Goal: Task Accomplishment & Management: Use online tool/utility

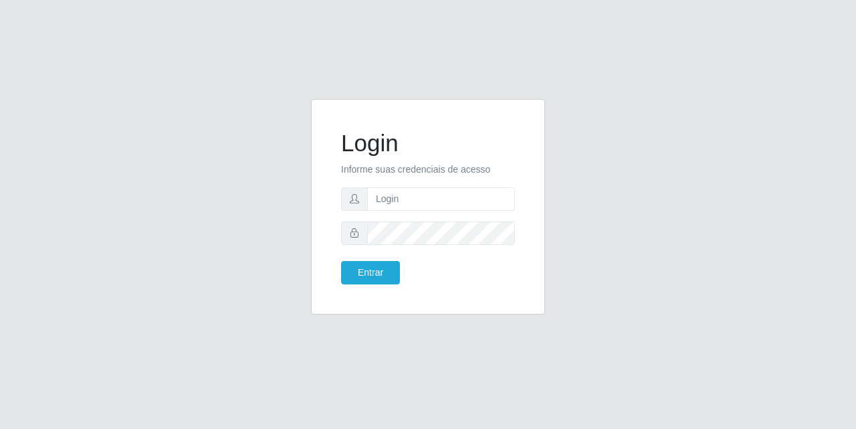
type input "[EMAIL_ADDRESS][DOMAIN_NAME]"
click at [387, 264] on button "Entrar" at bounding box center [370, 272] width 59 height 23
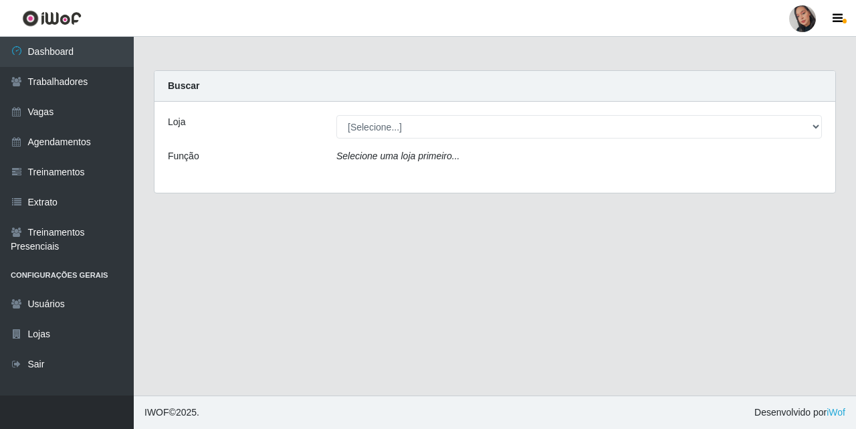
click at [480, 114] on div "Loja [Selecione...] Supermercado São Sebastião - Unidade Camalaú Função Selecio…" at bounding box center [494, 147] width 681 height 91
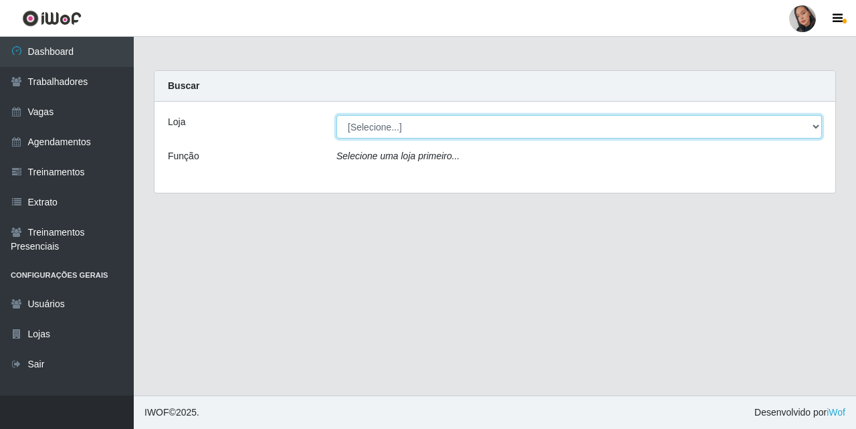
click at [494, 126] on select "[Selecione...] Supermercado [GEOGRAPHIC_DATA]" at bounding box center [578, 126] width 485 height 23
select select "165"
click at [336, 115] on select "[Selecione...] Supermercado [GEOGRAPHIC_DATA]" at bounding box center [578, 126] width 485 height 23
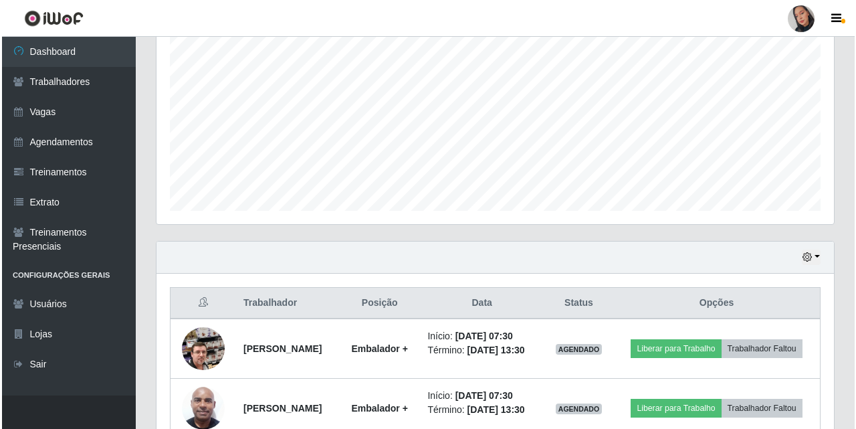
scroll to position [340, 0]
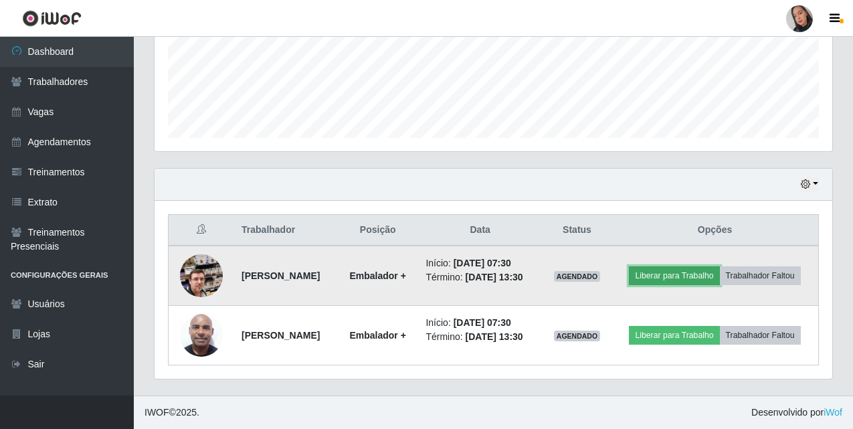
click at [685, 272] on button "Liberar para Trabalho" at bounding box center [674, 275] width 90 height 19
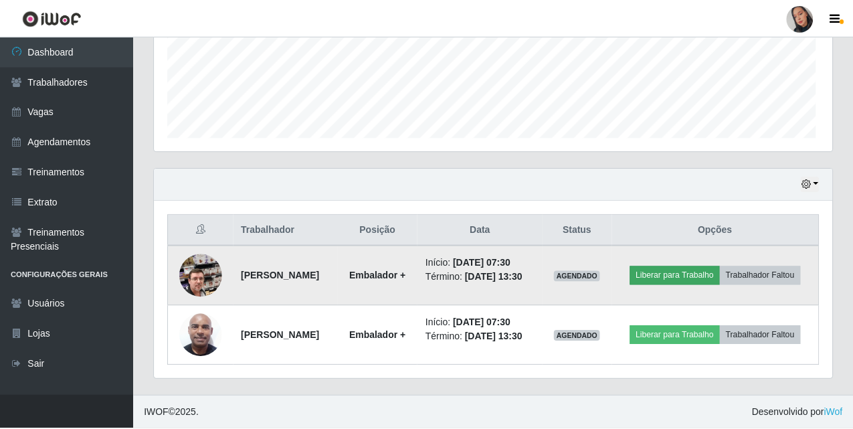
scroll to position [278, 671]
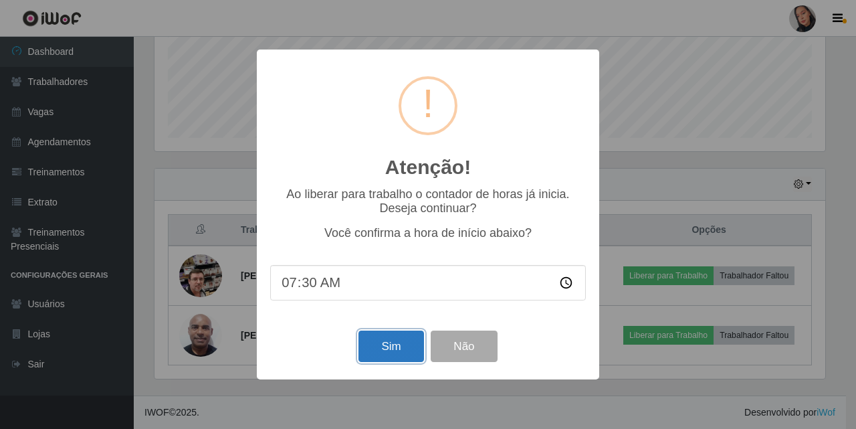
click at [381, 351] on button "Sim" at bounding box center [390, 345] width 65 height 31
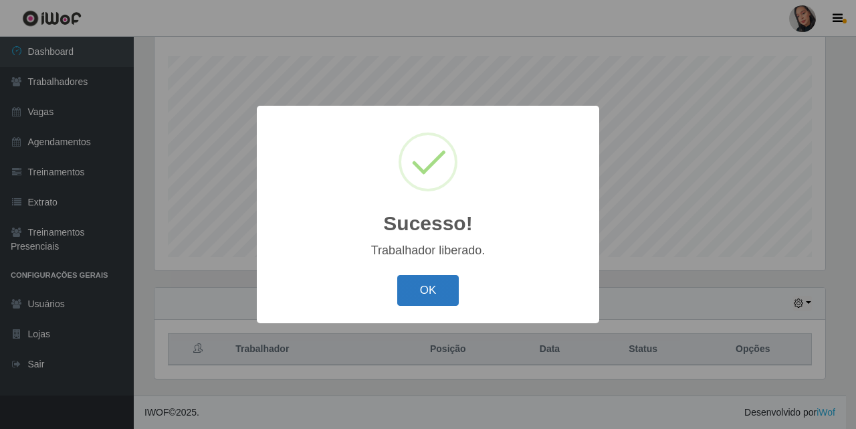
click at [453, 292] on button "OK" at bounding box center [428, 290] width 62 height 31
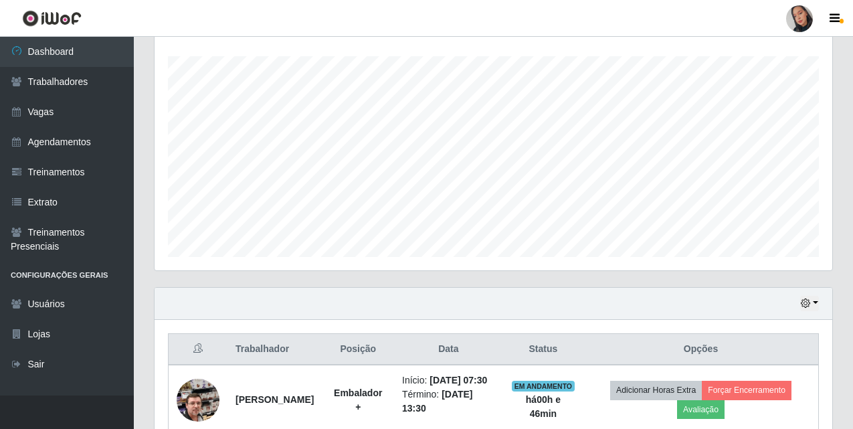
scroll to position [389, 0]
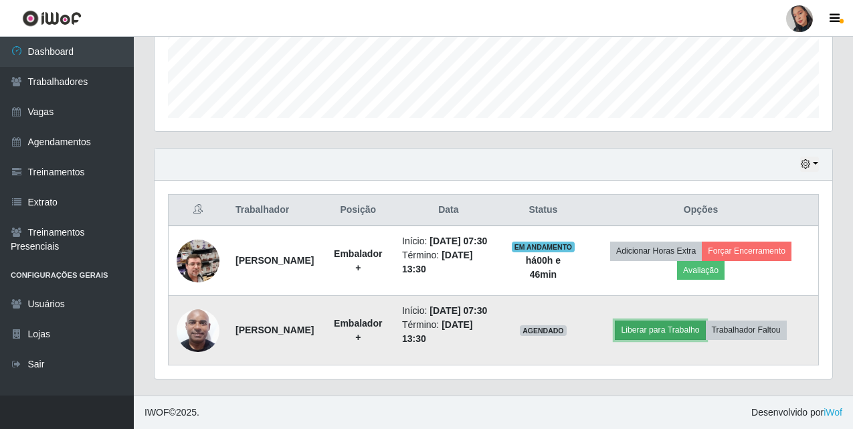
click at [657, 320] on button "Liberar para Trabalho" at bounding box center [660, 329] width 90 height 19
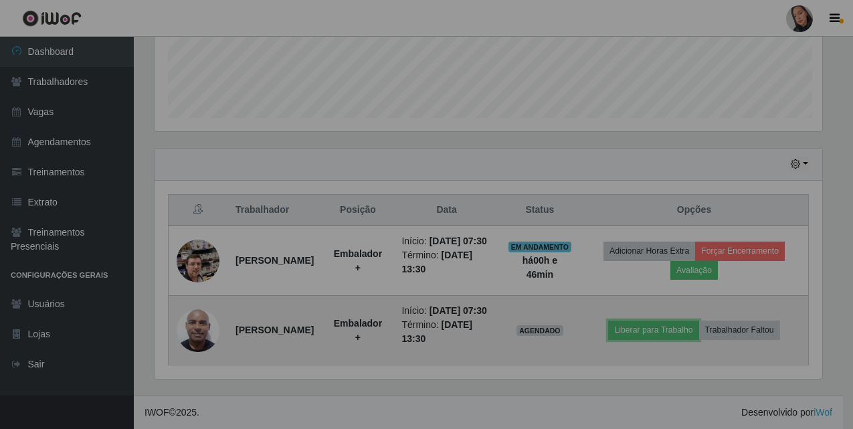
scroll to position [278, 677]
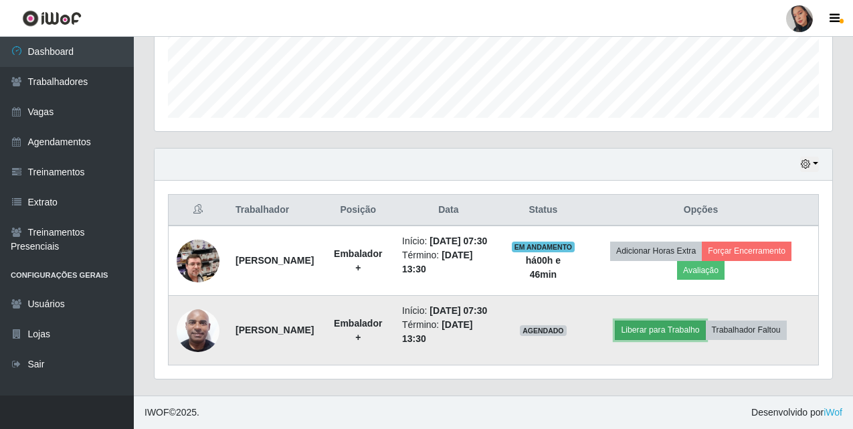
click at [655, 332] on button "Liberar para Trabalho" at bounding box center [660, 329] width 90 height 19
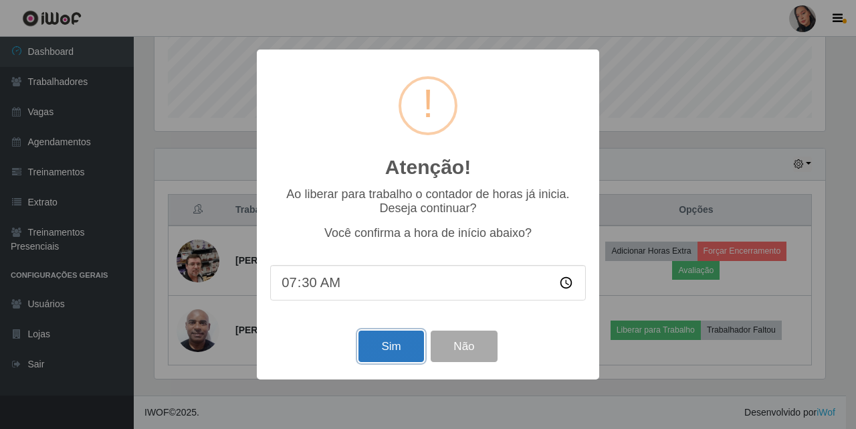
click at [403, 353] on button "Sim" at bounding box center [390, 345] width 65 height 31
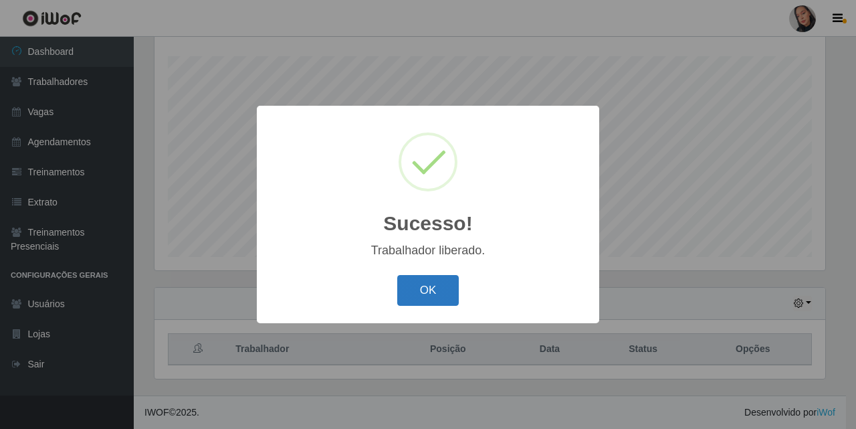
click at [412, 292] on button "OK" at bounding box center [428, 290] width 62 height 31
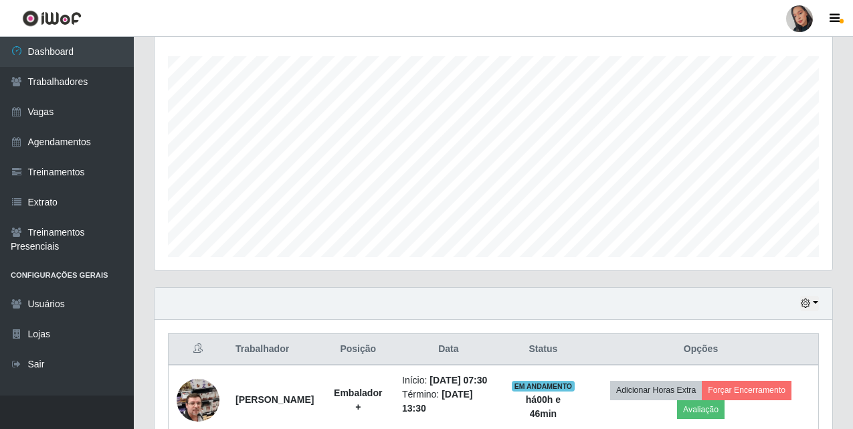
scroll to position [389, 0]
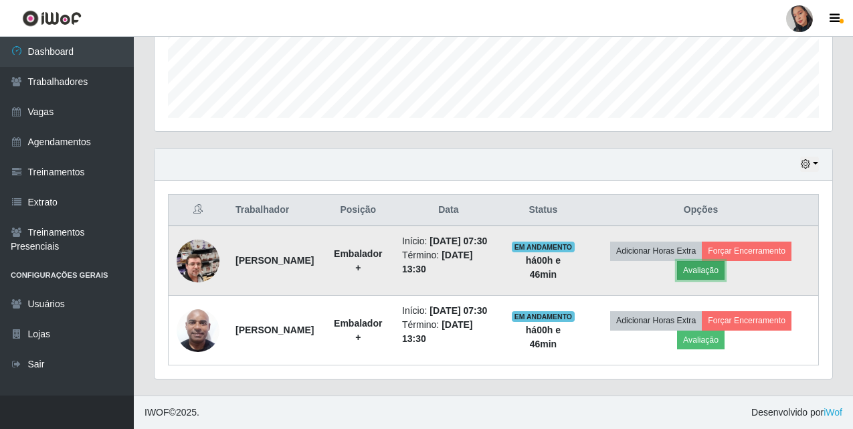
click at [705, 261] on button "Avaliação" at bounding box center [700, 270] width 47 height 19
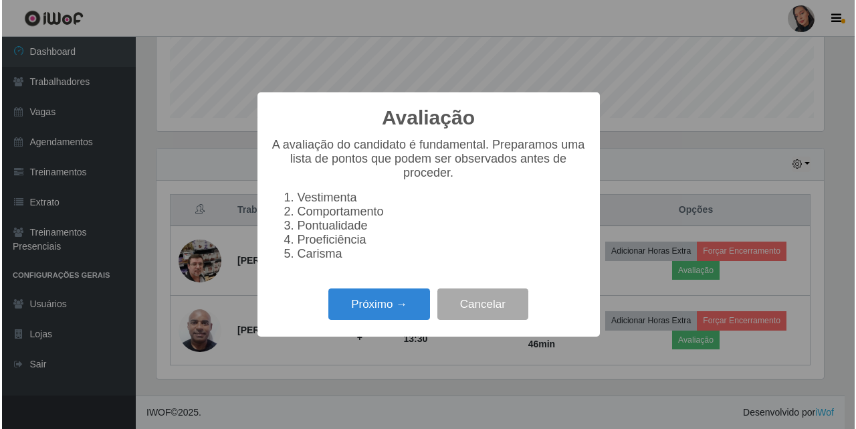
scroll to position [278, 671]
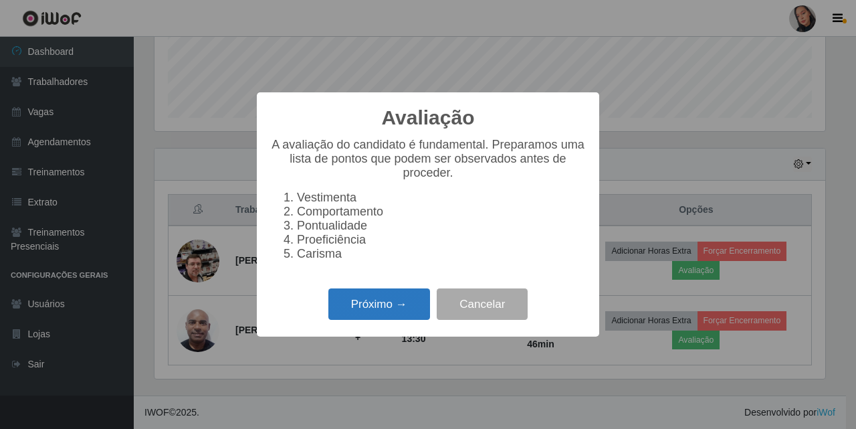
click at [403, 304] on button "Próximo →" at bounding box center [379, 303] width 102 height 31
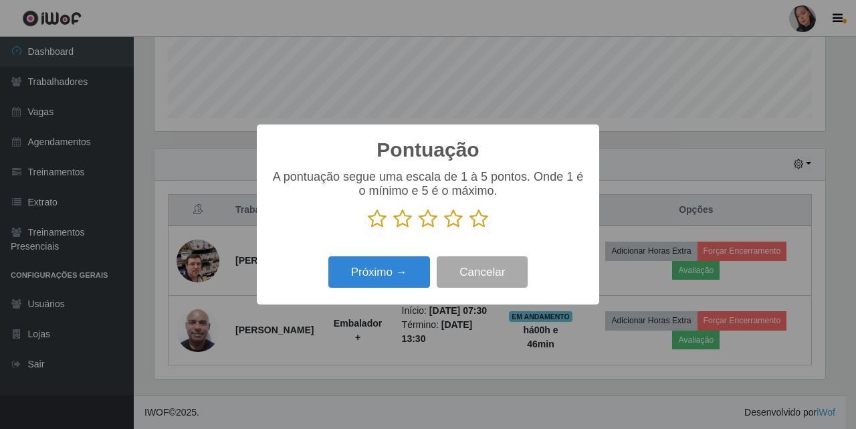
scroll to position [0, 0]
click at [476, 228] on icon at bounding box center [478, 219] width 19 height 20
click at [469, 229] on input "radio" at bounding box center [469, 229] width 0 height 0
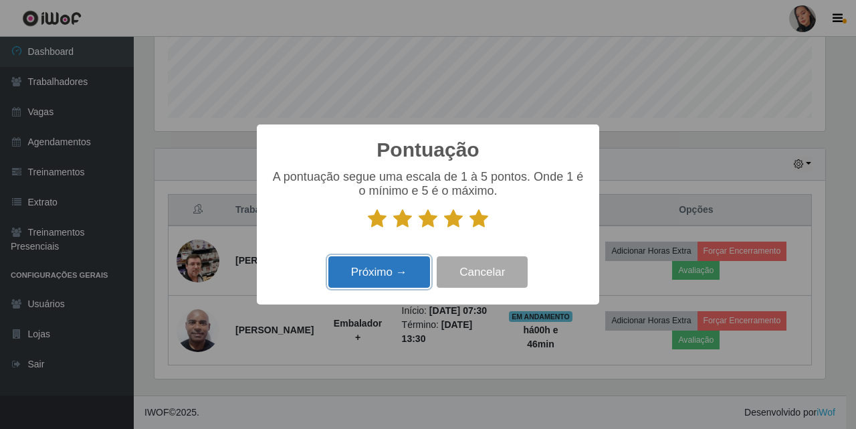
click at [394, 267] on button "Próximo →" at bounding box center [379, 271] width 102 height 31
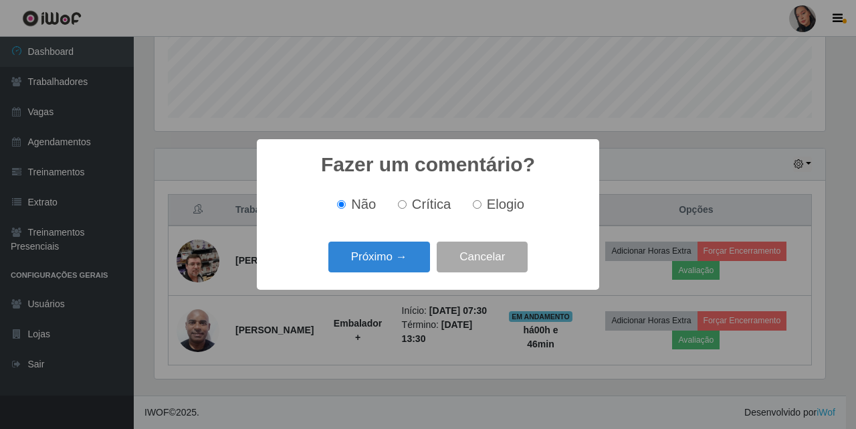
click at [394, 267] on button "Próximo →" at bounding box center [379, 256] width 102 height 31
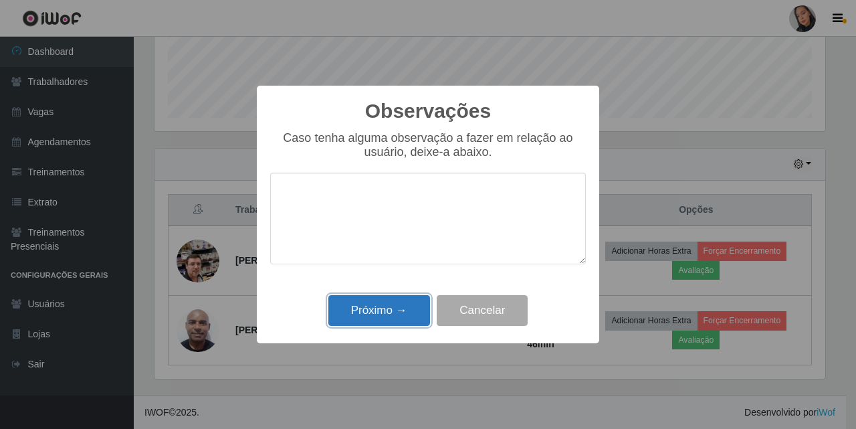
click at [423, 317] on button "Próximo →" at bounding box center [379, 310] width 102 height 31
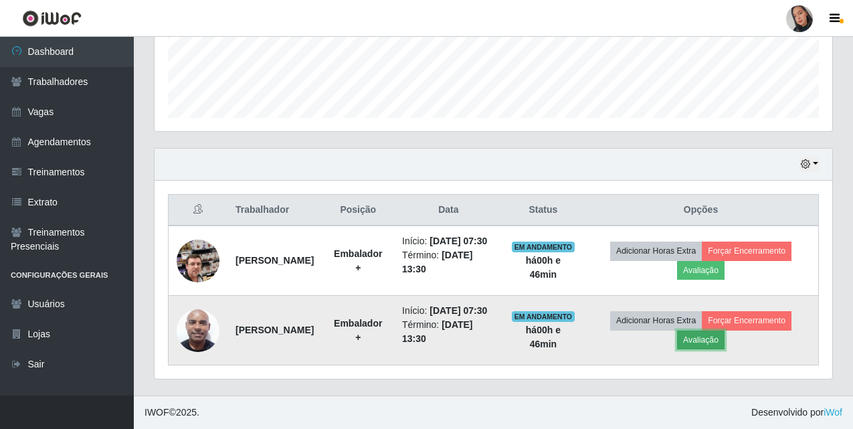
click at [724, 341] on button "Avaliação" at bounding box center [700, 339] width 47 height 19
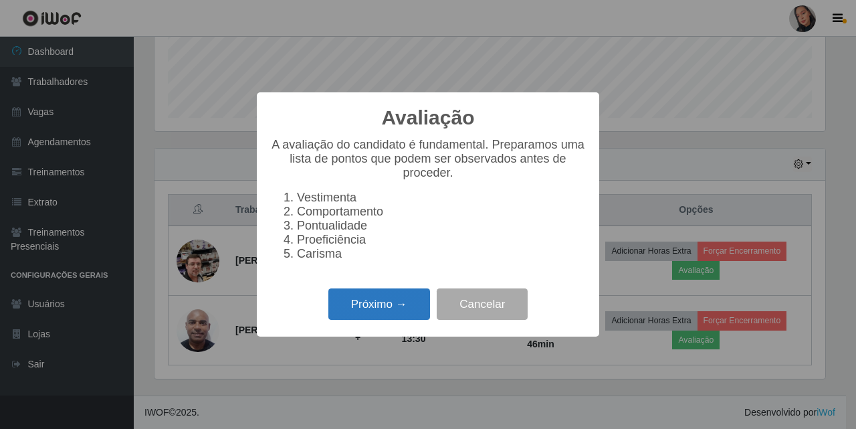
click at [393, 308] on button "Próximo →" at bounding box center [379, 303] width 102 height 31
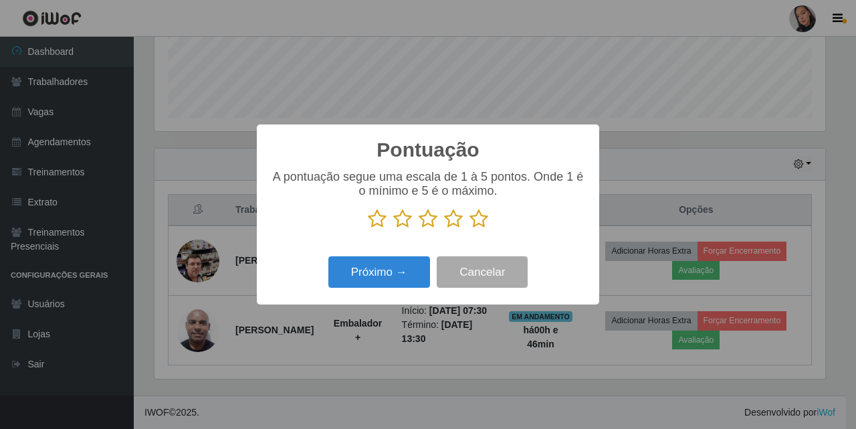
click at [481, 223] on icon at bounding box center [478, 219] width 19 height 20
click at [469, 229] on input "radio" at bounding box center [469, 229] width 0 height 0
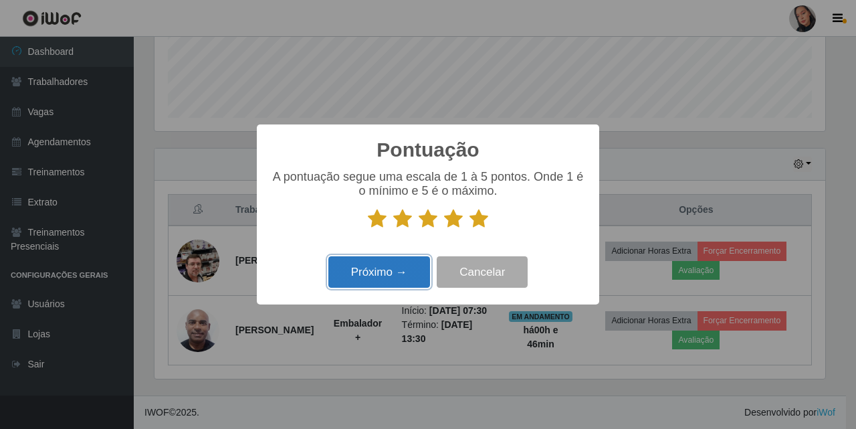
click at [405, 277] on button "Próximo →" at bounding box center [379, 271] width 102 height 31
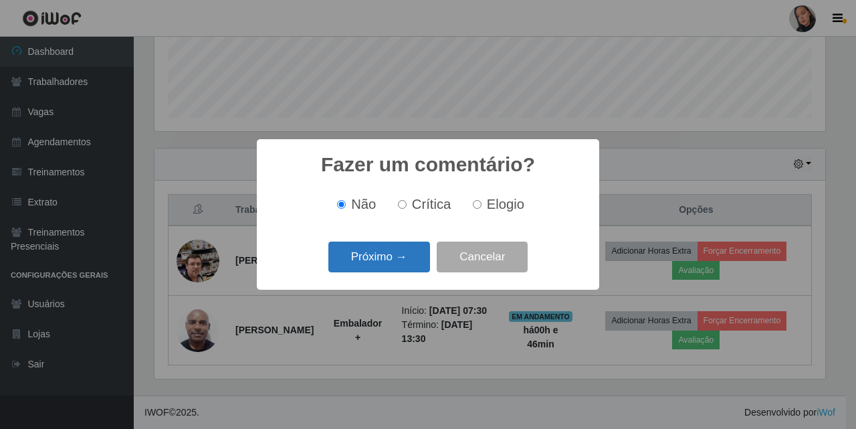
click at [394, 271] on button "Próximo →" at bounding box center [379, 256] width 102 height 31
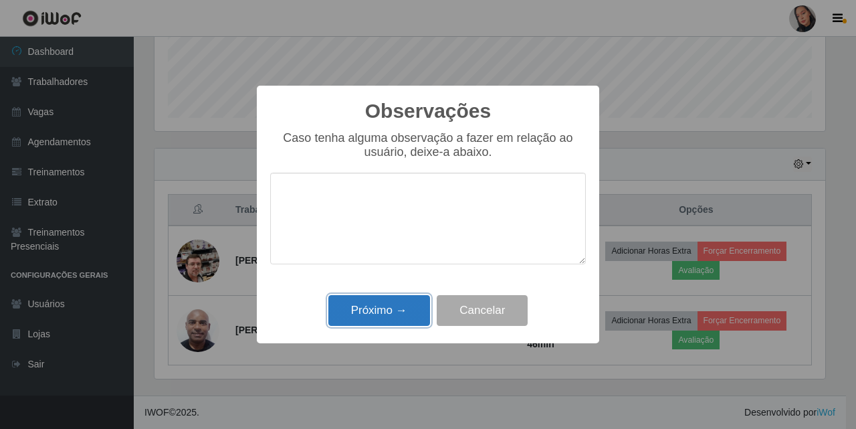
click at [405, 301] on button "Próximo →" at bounding box center [379, 310] width 102 height 31
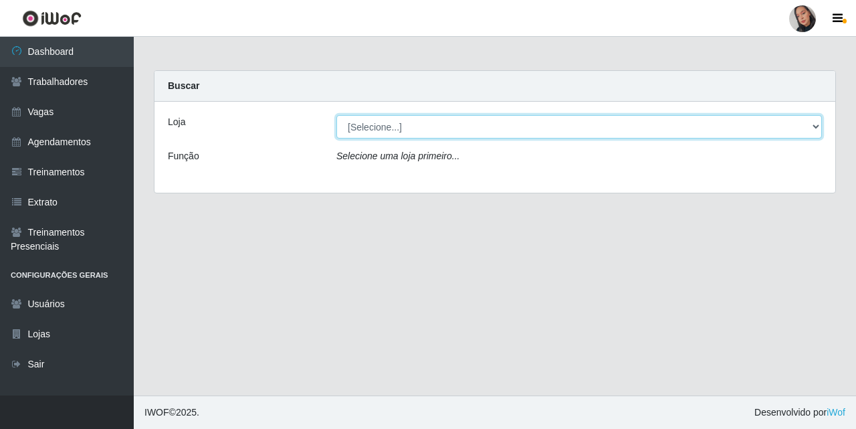
click at [440, 128] on select "[Selecione...] Supermercado [GEOGRAPHIC_DATA]" at bounding box center [578, 126] width 485 height 23
select select "165"
click at [336, 115] on select "[Selecione...] Supermercado [GEOGRAPHIC_DATA]" at bounding box center [578, 126] width 485 height 23
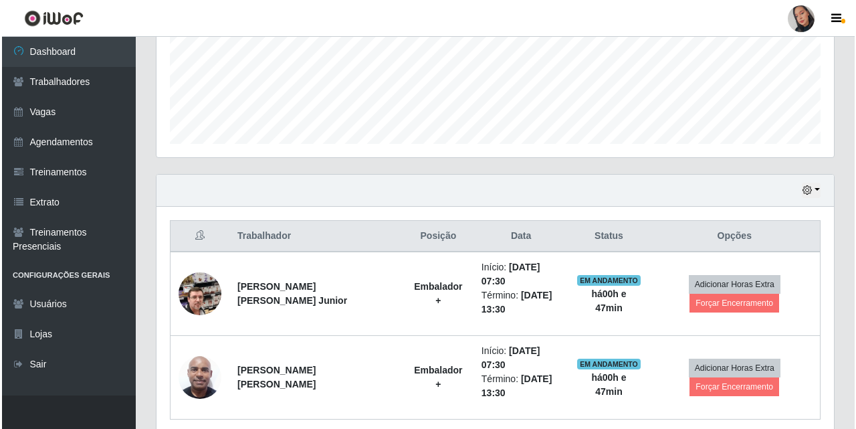
scroll to position [360, 0]
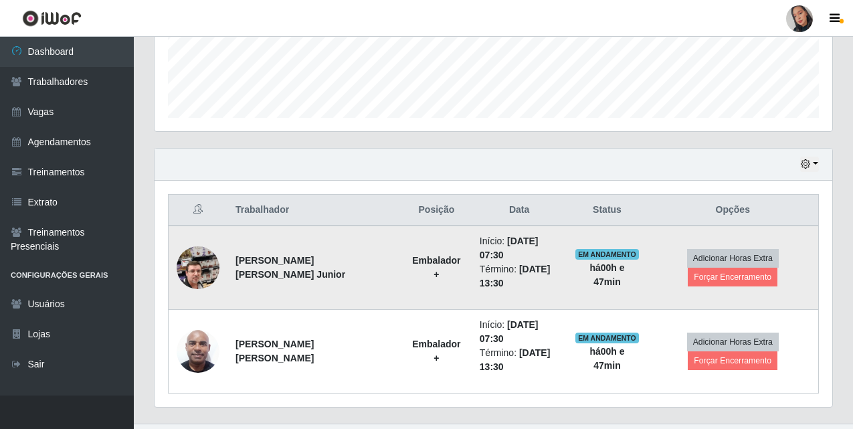
click at [197, 261] on img at bounding box center [198, 267] width 43 height 76
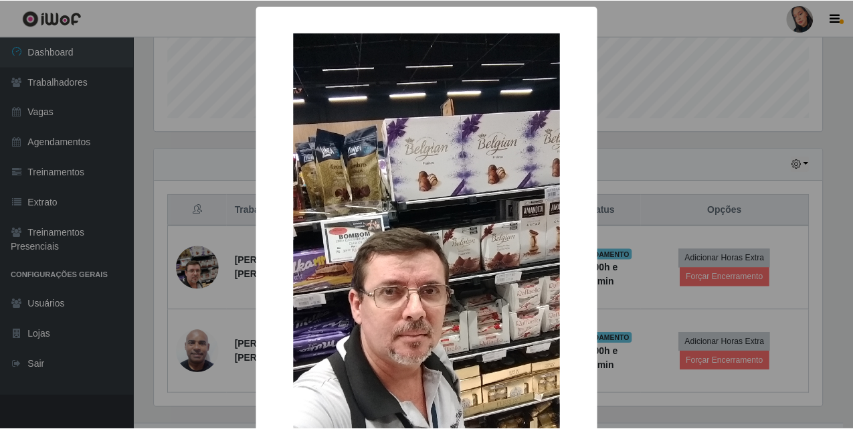
scroll to position [164, 0]
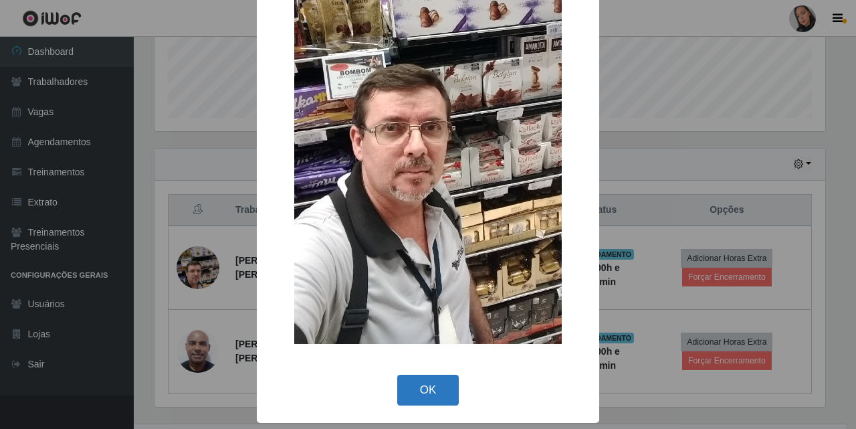
click at [419, 391] on button "OK" at bounding box center [428, 389] width 62 height 31
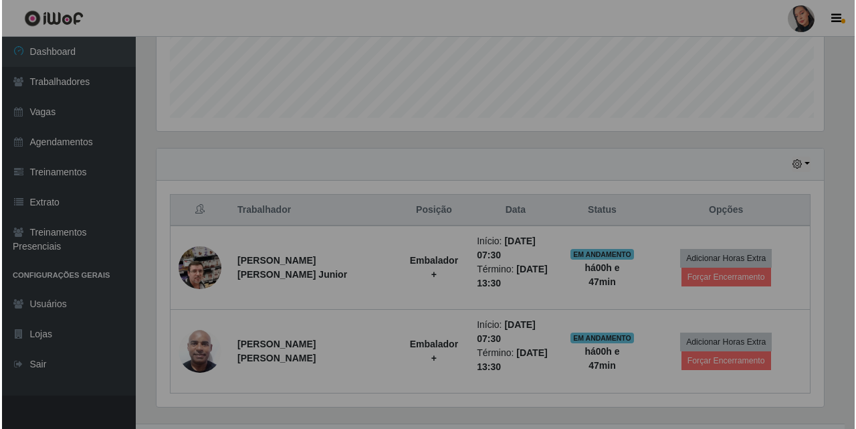
scroll to position [278, 677]
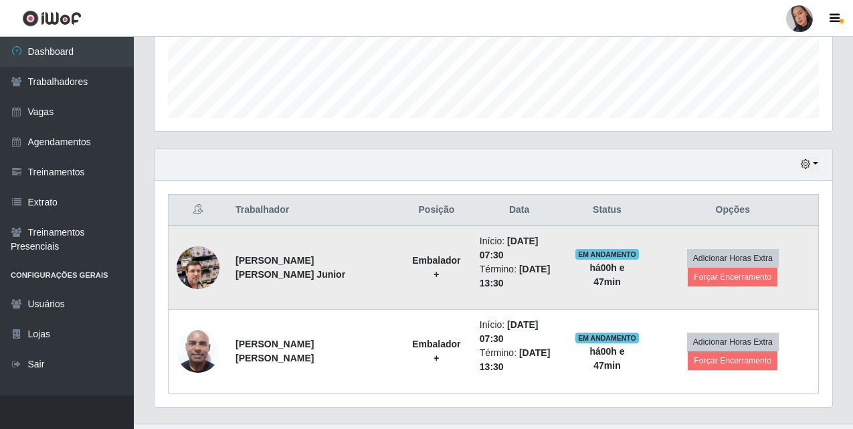
click at [210, 254] on img at bounding box center [198, 267] width 43 height 76
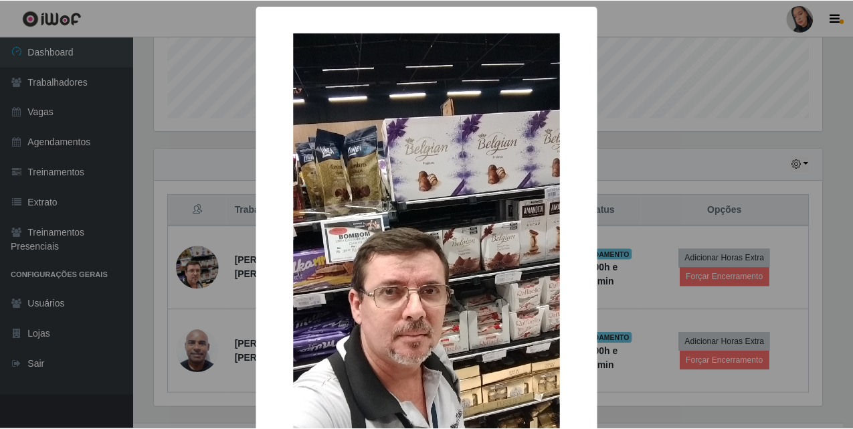
scroll to position [134, 0]
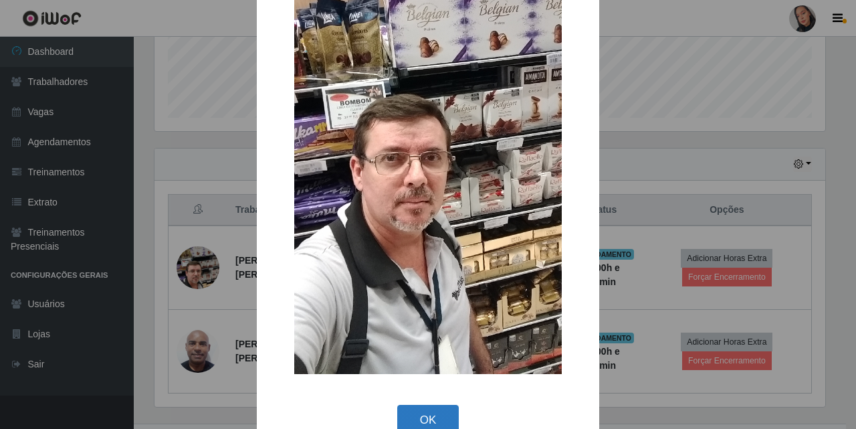
click at [427, 412] on button "OK" at bounding box center [428, 420] width 62 height 31
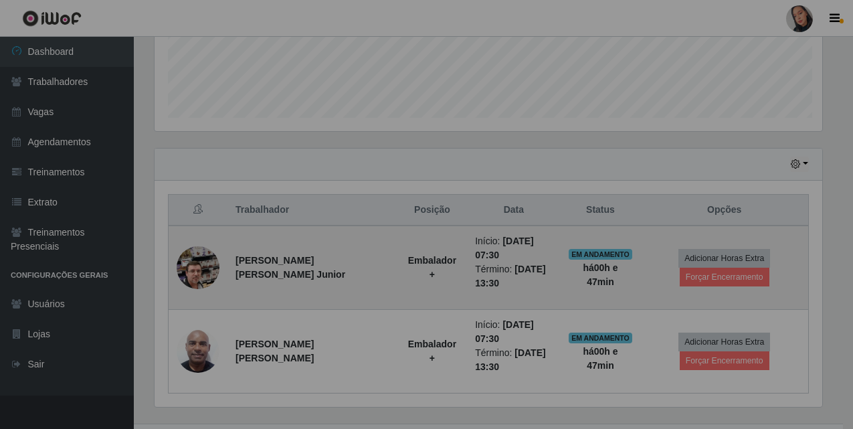
scroll to position [278, 677]
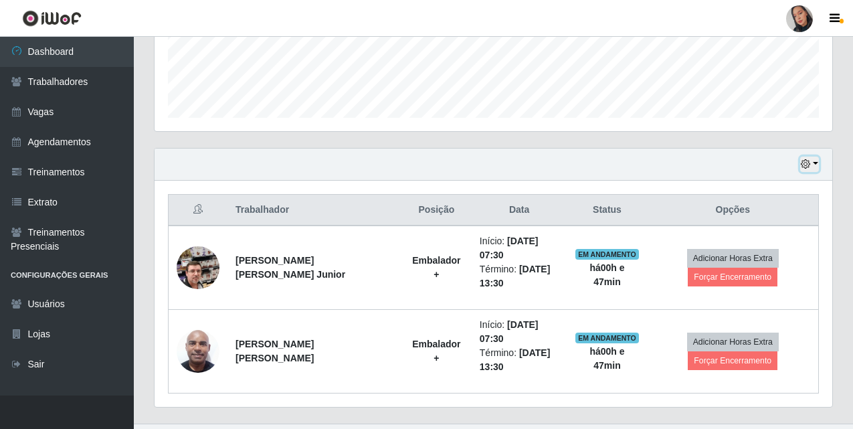
click at [801, 166] on icon "button" at bounding box center [804, 163] width 9 height 9
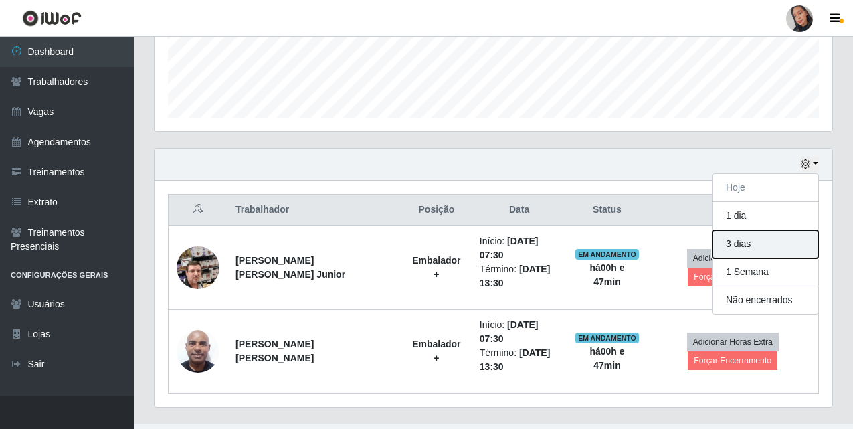
click at [768, 235] on button "3 dias" at bounding box center [765, 244] width 106 height 28
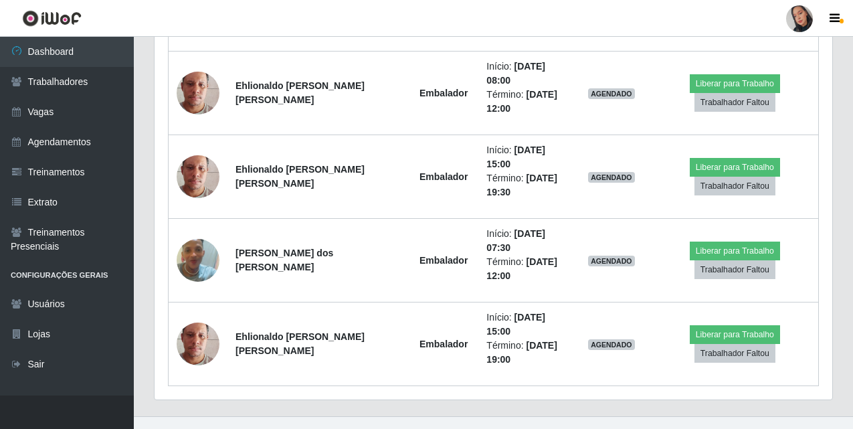
scroll to position [787, 0]
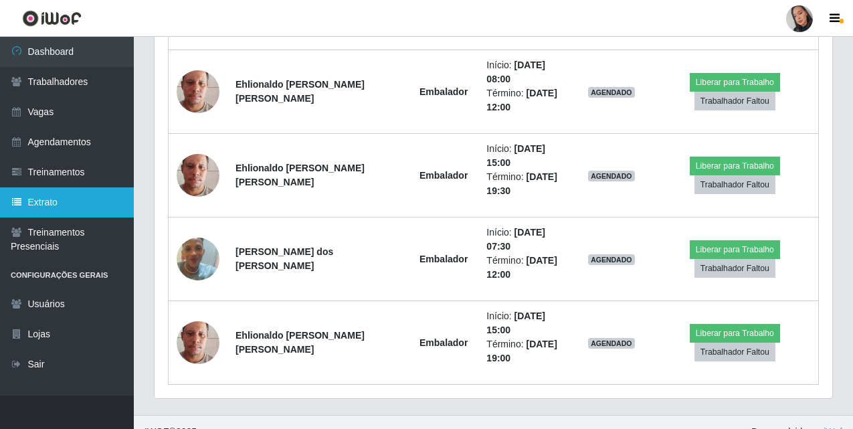
click at [99, 194] on link "Extrato" at bounding box center [67, 202] width 134 height 30
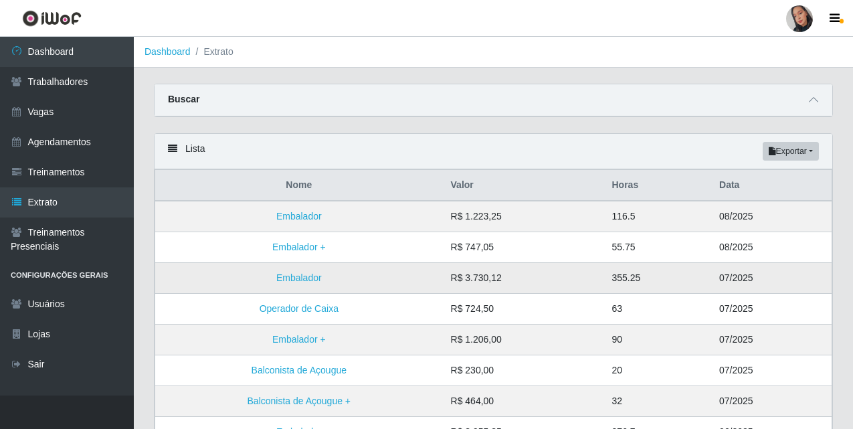
scroll to position [67, 0]
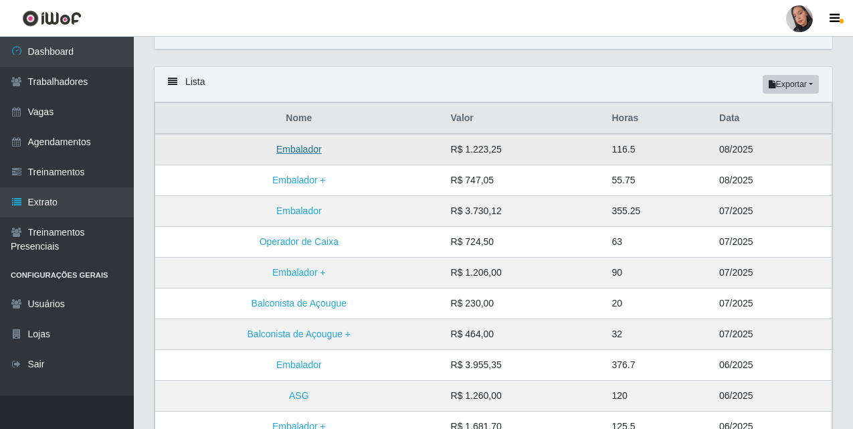
click at [301, 145] on link "Embalador" at bounding box center [298, 149] width 45 height 11
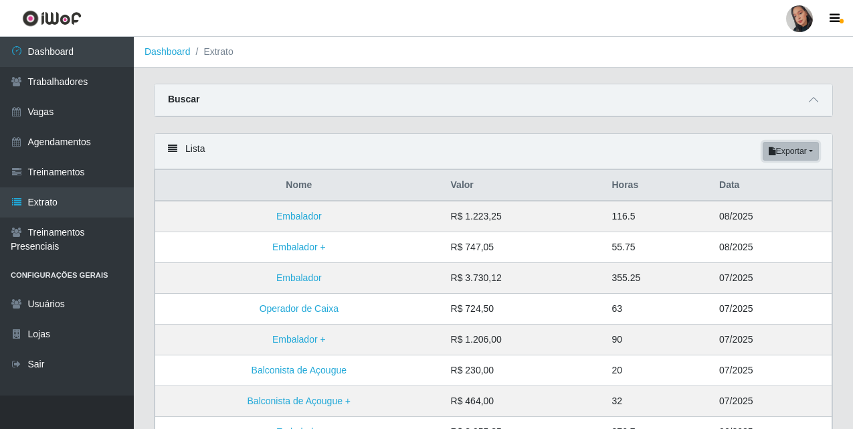
click at [818, 149] on button "Exportar" at bounding box center [790, 151] width 56 height 19
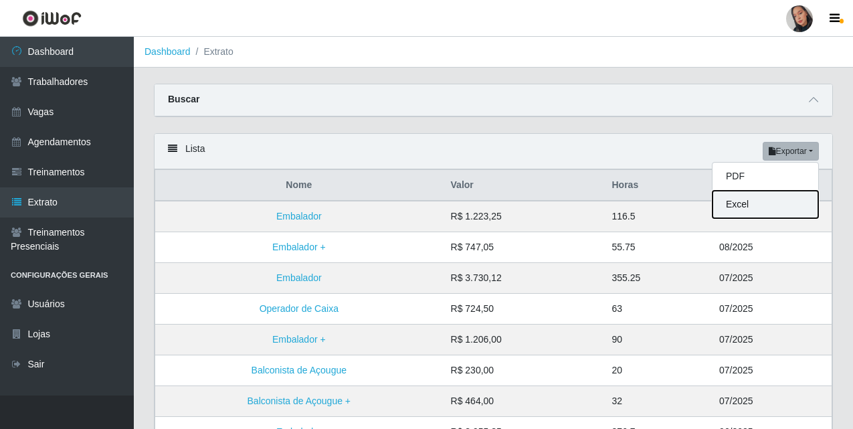
click at [782, 211] on button "Excel" at bounding box center [765, 204] width 106 height 27
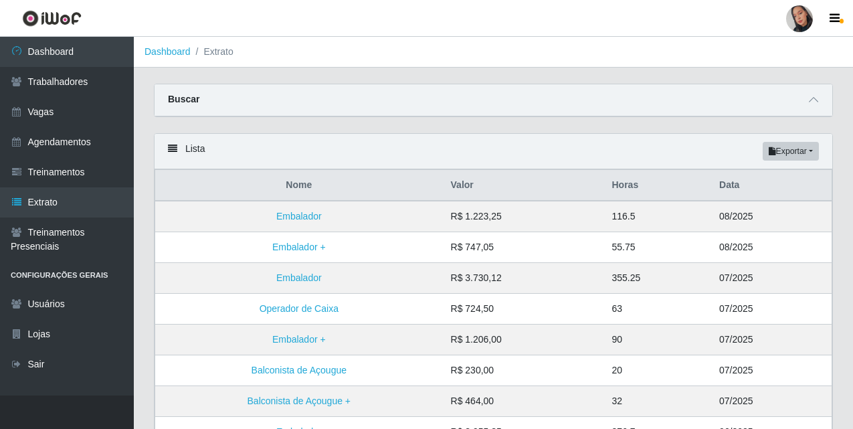
click at [786, 142] on div "Lista Exportar PDF Excel" at bounding box center [492, 151] width 677 height 35
click at [794, 148] on button "Exportar" at bounding box center [790, 151] width 56 height 19
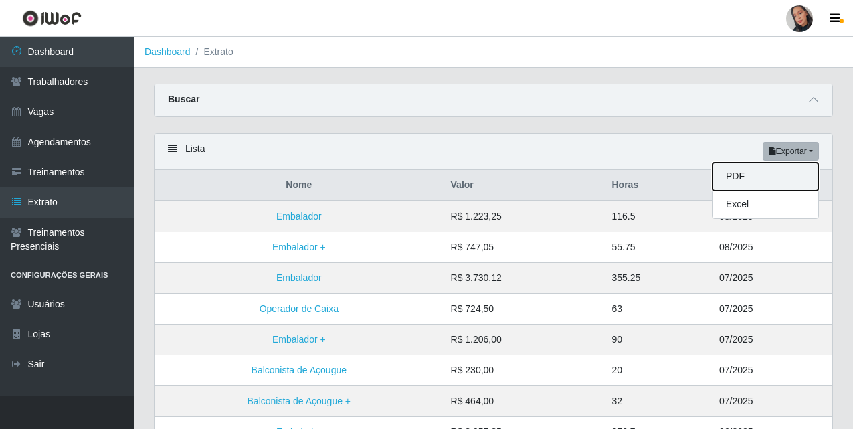
click at [737, 182] on button "PDF" at bounding box center [765, 176] width 106 height 28
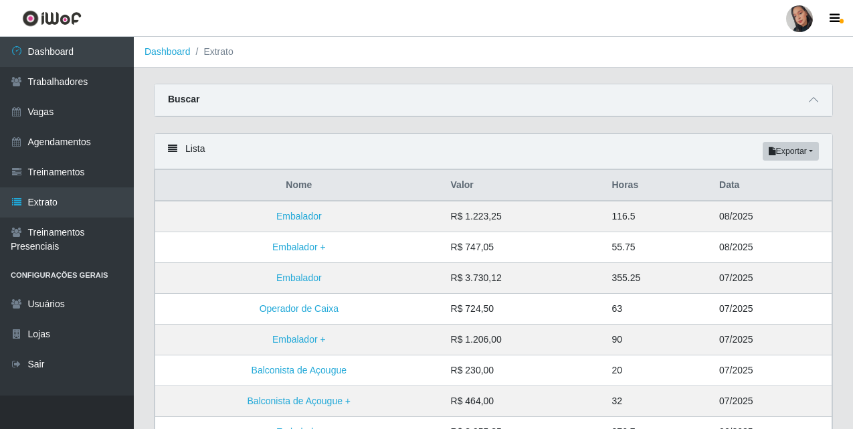
click at [804, 25] on div at bounding box center [799, 18] width 27 height 27
click at [797, 110] on button "Sair" at bounding box center [773, 103] width 120 height 27
